Goal: Navigation & Orientation: Find specific page/section

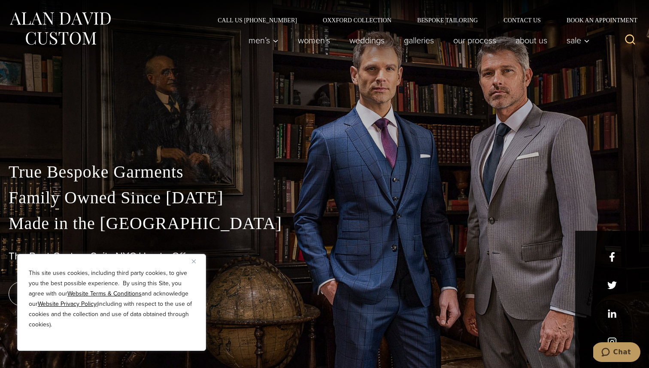
click at [189, 262] on div "This site uses cookies, including third party cookies, to give you the best pos…" at bounding box center [111, 302] width 189 height 97
click at [191, 262] on div "This site uses cookies, including third party cookies, to give you the best pos…" at bounding box center [111, 302] width 189 height 97
click at [195, 260] on img "Close" at bounding box center [194, 262] width 4 height 4
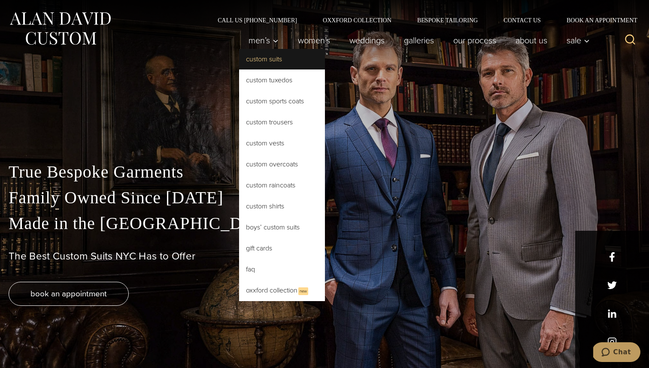
click at [278, 64] on link "Custom Suits" at bounding box center [282, 59] width 86 height 21
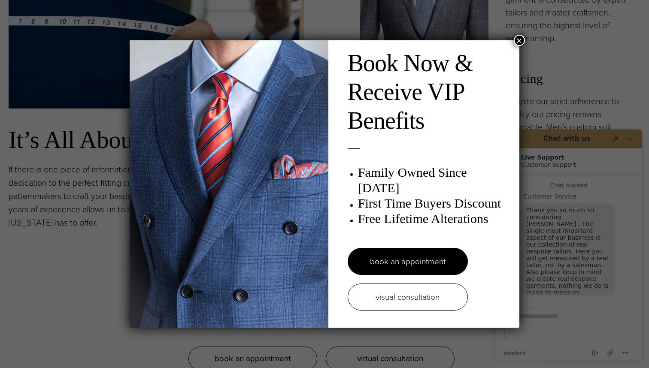
click at [517, 39] on button "×" at bounding box center [519, 40] width 11 height 11
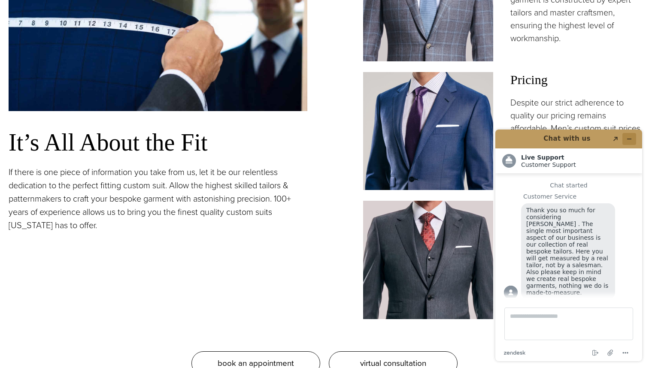
click at [628, 139] on icon "Minimize widget" at bounding box center [629, 139] width 6 height 6
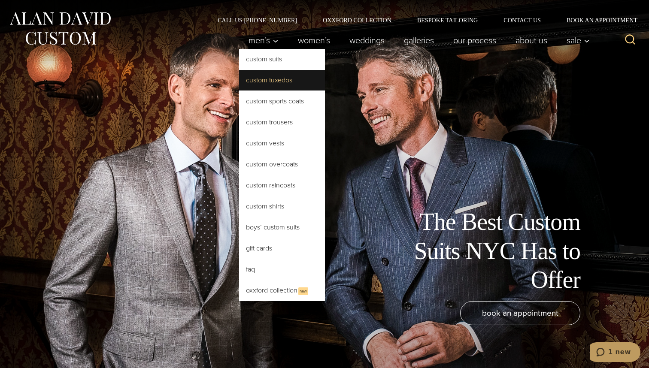
click at [264, 86] on link "Custom Tuxedos" at bounding box center [282, 80] width 86 height 21
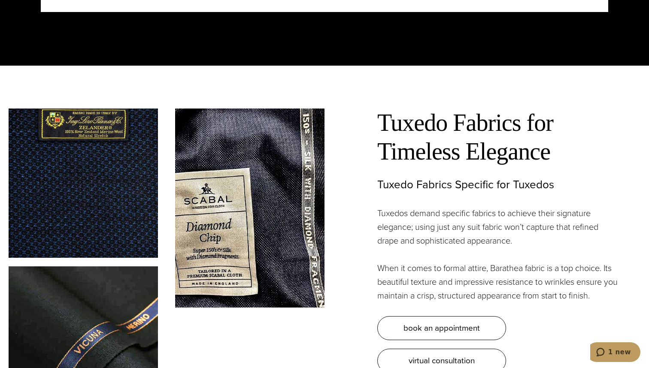
scroll to position [2440, 0]
